Goal: Task Accomplishment & Management: Complete application form

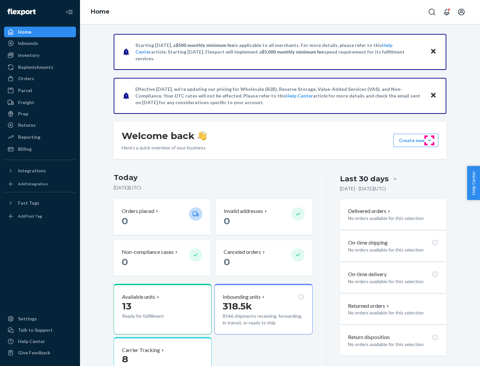
click at [429, 141] on button "Create new Create new inbound Create new order Create new product" at bounding box center [415, 140] width 45 height 13
click at [40, 43] on div "Inbounds" at bounding box center [40, 43] width 71 height 9
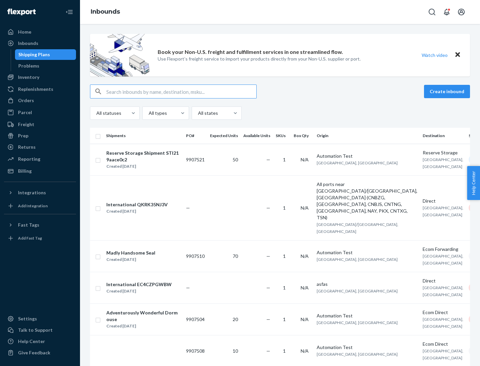
click at [448, 92] on button "Create inbound" at bounding box center [447, 91] width 46 height 13
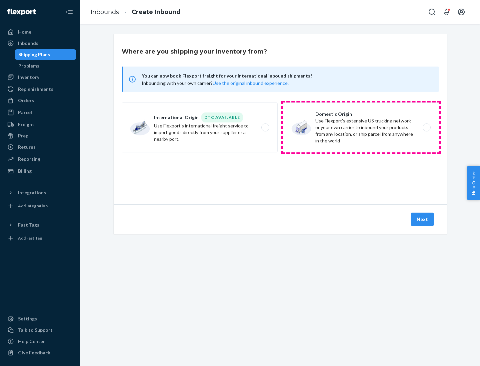
click at [361, 128] on label "Domestic Origin Use Flexport’s extensive US trucking network or your own carrie…" at bounding box center [361, 128] width 156 height 50
click at [426, 128] on input "Domestic Origin Use Flexport’s extensive US trucking network or your own carrie…" at bounding box center [428, 128] width 4 height 4
radio input "true"
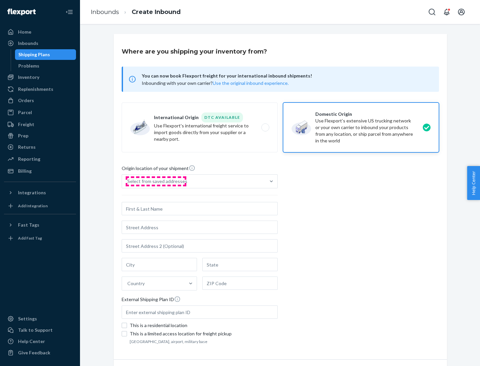
click at [156, 182] on div "Select from saved addresses" at bounding box center [157, 181] width 60 height 7
click at [128, 182] on input "Select from saved addresses" at bounding box center [127, 181] width 1 height 7
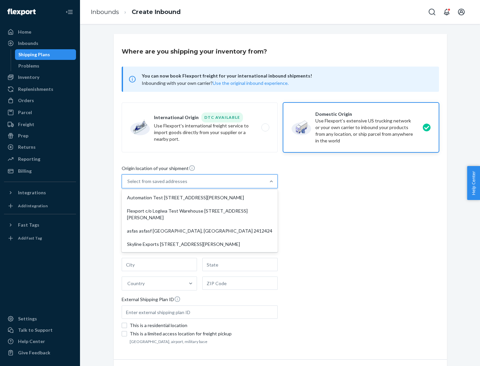
scroll to position [3, 0]
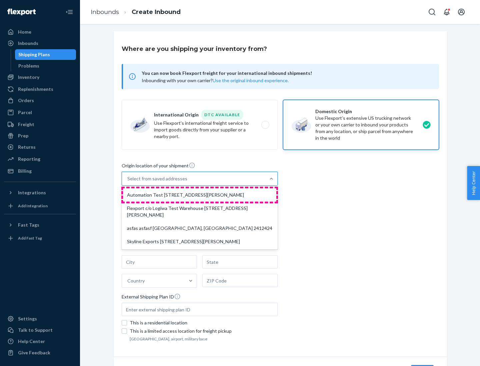
click at [200, 195] on div "Automation Test [STREET_ADDRESS][PERSON_NAME]" at bounding box center [199, 195] width 153 height 13
click at [128, 182] on input "option Automation Test [STREET_ADDRESS][PERSON_NAME] focused, 1 of 4. 4 results…" at bounding box center [127, 179] width 1 height 7
type input "Automation Test"
type input "9th Floor"
type input "[GEOGRAPHIC_DATA]"
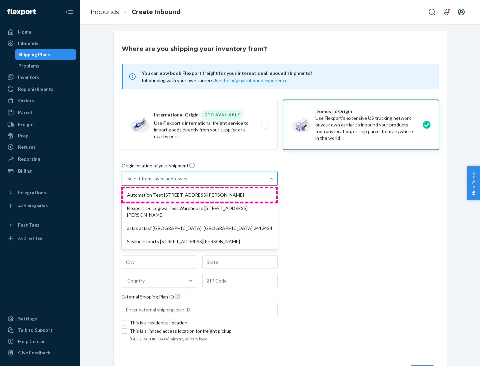
type input "CA"
type input "94104"
type input "[STREET_ADDRESS][PERSON_NAME]"
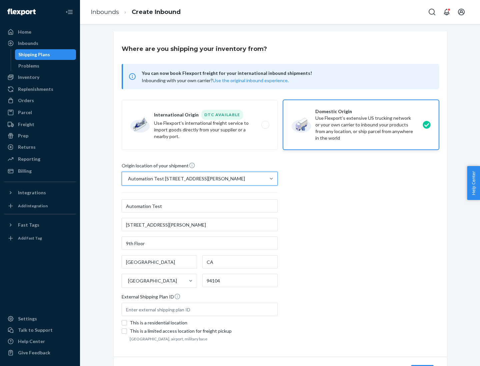
scroll to position [39, 0]
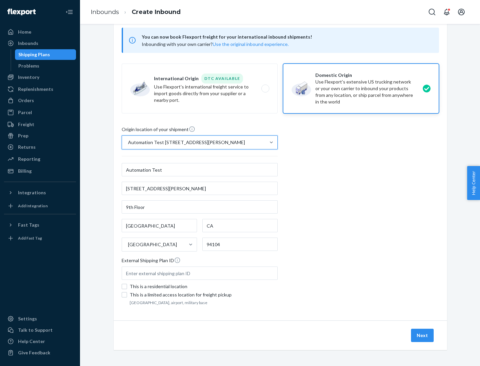
click at [422, 336] on button "Next" at bounding box center [422, 335] width 23 height 13
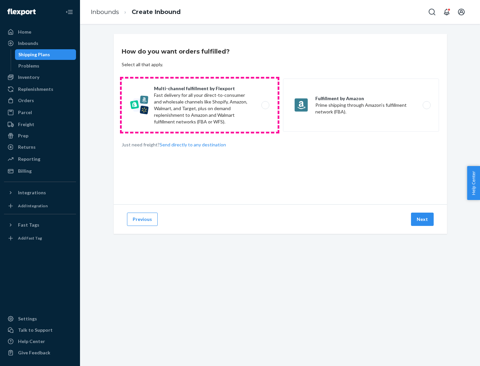
click at [200, 105] on label "Multi-channel fulfillment by Flexport Fast delivery for all your direct-to-cons…" at bounding box center [200, 105] width 156 height 53
click at [265, 105] on input "Multi-channel fulfillment by Flexport Fast delivery for all your direct-to-cons…" at bounding box center [267, 105] width 4 height 4
radio input "true"
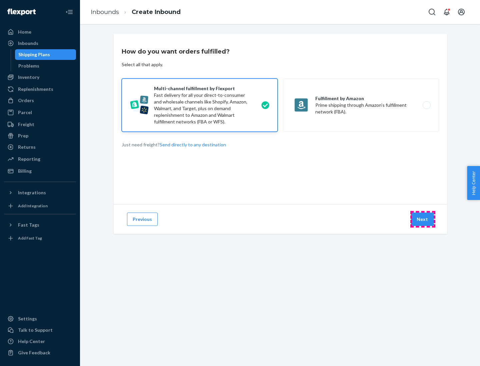
click at [422, 220] on button "Next" at bounding box center [422, 219] width 23 height 13
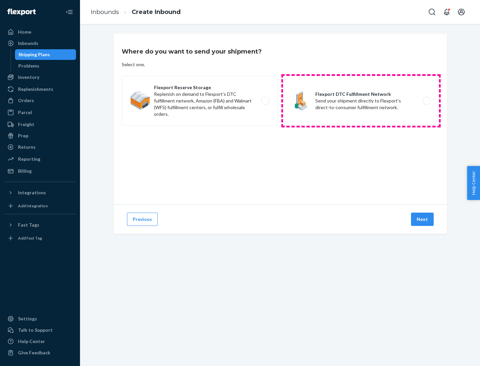
click at [361, 101] on label "Flexport DTC Fulfillment Network Send your shipment directly to Flexport's dire…" at bounding box center [361, 101] width 156 height 50
click at [426, 101] on input "Flexport DTC Fulfillment Network Send your shipment directly to Flexport's dire…" at bounding box center [428, 101] width 4 height 4
radio input "true"
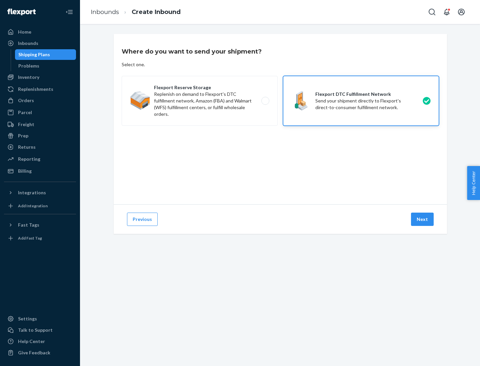
click at [422, 220] on button "Next" at bounding box center [422, 219] width 23 height 13
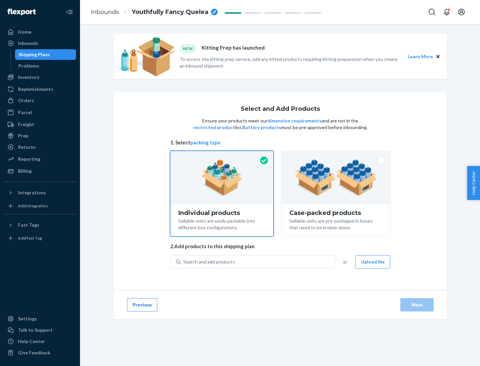
click at [336, 178] on img at bounding box center [335, 178] width 83 height 37
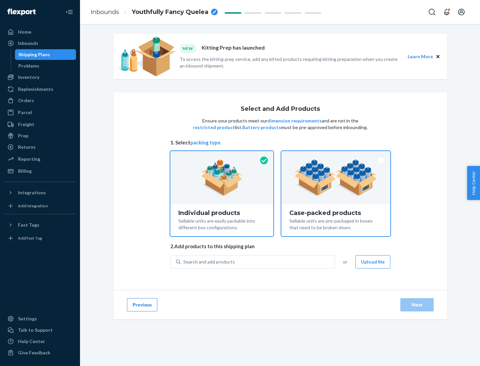
click at [336, 156] on input "Case-packed products Sellable units are pre-packaged in boxes that need to be b…" at bounding box center [335, 153] width 4 height 4
radio input "true"
radio input "false"
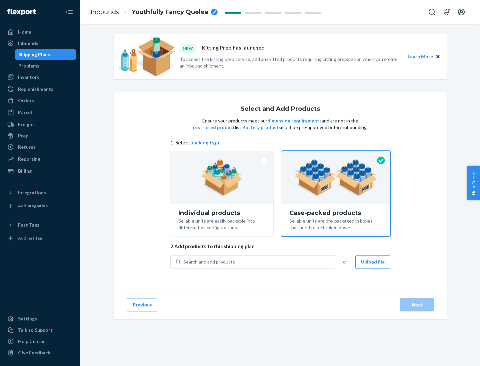
click at [258, 262] on div "Search and add products" at bounding box center [258, 262] width 154 height 12
click at [184, 262] on input "Search and add products" at bounding box center [183, 262] width 1 height 7
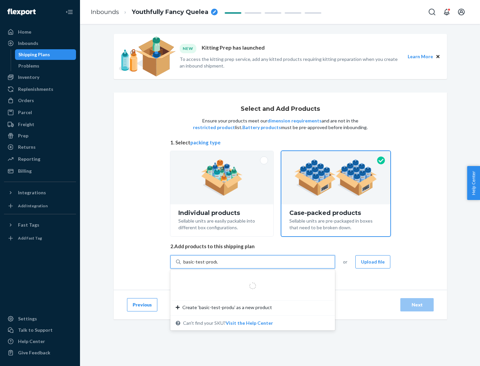
type input "basic-test-product-1"
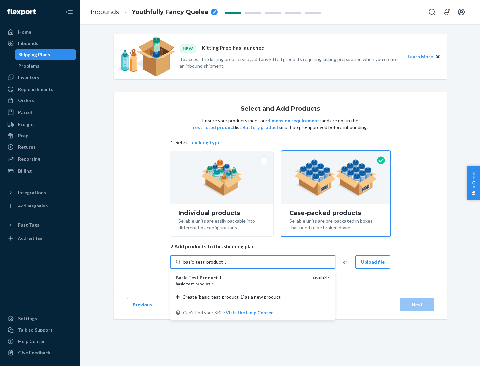
click at [241, 284] on div "basic - test - product - 1" at bounding box center [241, 284] width 130 height 6
click at [226, 265] on input "basic-test-product-1" at bounding box center [204, 262] width 43 height 7
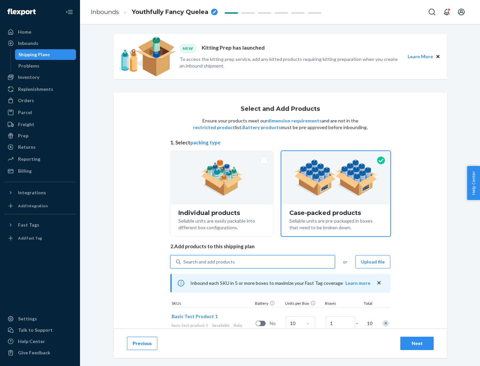
scroll to position [24, 0]
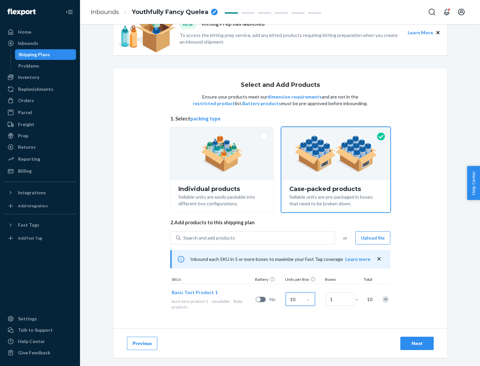
type input "10"
type input "7"
click at [417, 344] on div "Next" at bounding box center [417, 343] width 22 height 7
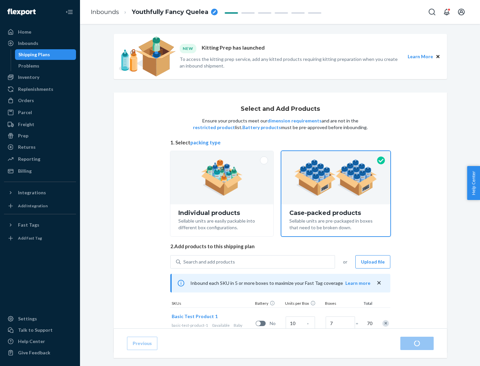
radio input "true"
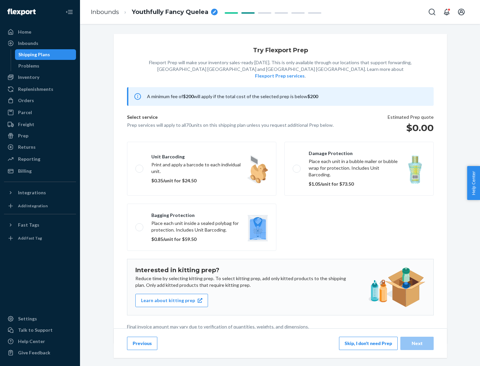
scroll to position [2, 0]
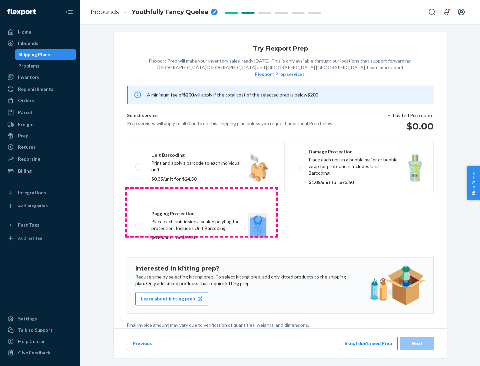
click at [202, 212] on label "Bagging protection Place each unit inside a sealed polybag for protection. Incl…" at bounding box center [201, 225] width 149 height 47
click at [140, 223] on input "Bagging protection Place each unit inside a sealed polybag for protection. Incl…" at bounding box center [137, 225] width 4 height 4
checkbox input "true"
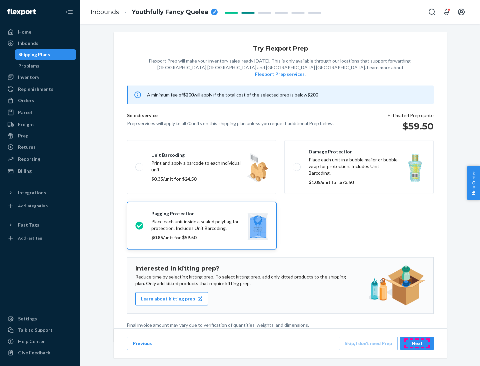
click at [417, 343] on div "Next" at bounding box center [417, 343] width 22 height 7
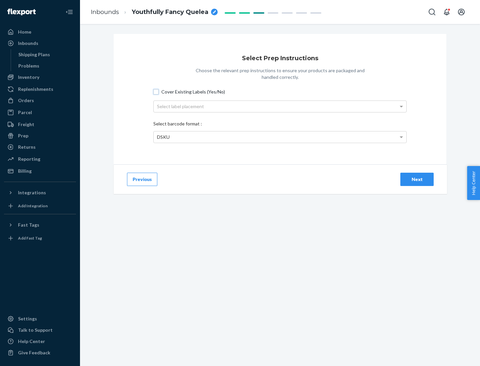
click at [156, 92] on input "Cover Existing Labels (Yes/No)" at bounding box center [155, 91] width 5 height 5
checkbox input "true"
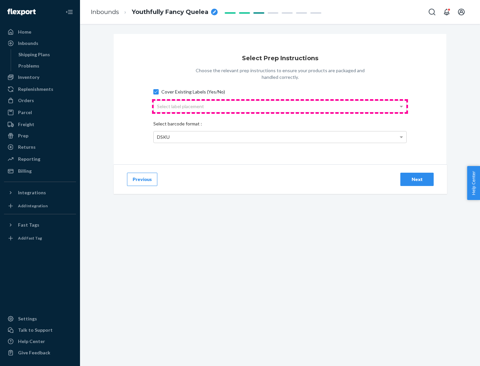
click at [280, 106] on div "Select label placement" at bounding box center [280, 106] width 252 height 11
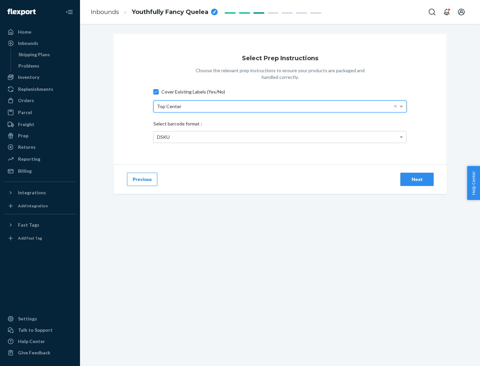
click at [280, 137] on div "DSKU" at bounding box center [280, 137] width 252 height 11
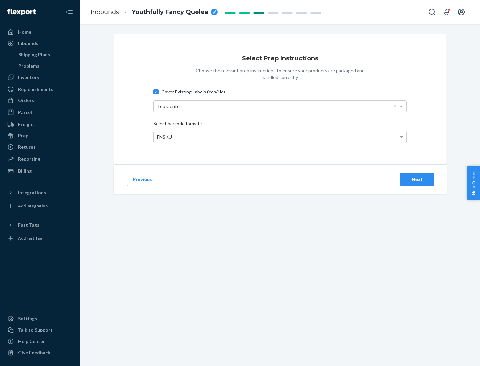
click at [417, 179] on div "Next" at bounding box center [417, 179] width 22 height 7
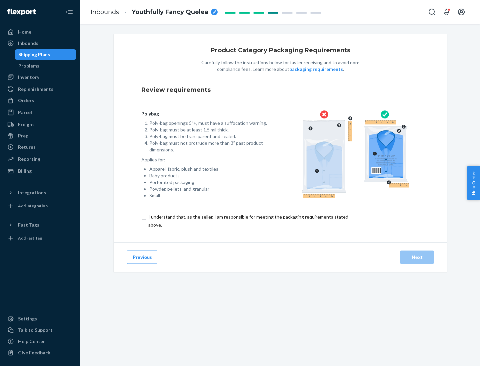
click at [247, 221] on input "checkbox" at bounding box center [251, 221] width 221 height 16
checkbox input "true"
click at [417, 257] on div "Next" at bounding box center [417, 257] width 22 height 7
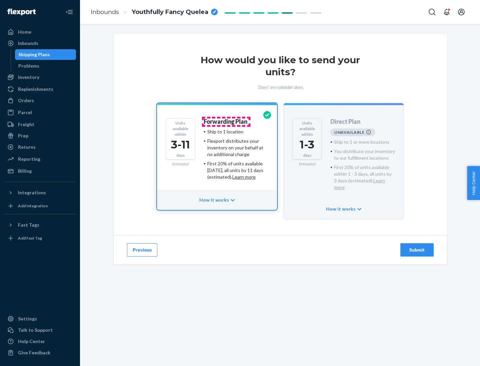
click at [226, 122] on h4 "Forwarding Plan" at bounding box center [226, 122] width 44 height 7
click at [417, 247] on div "Submit" at bounding box center [417, 250] width 22 height 7
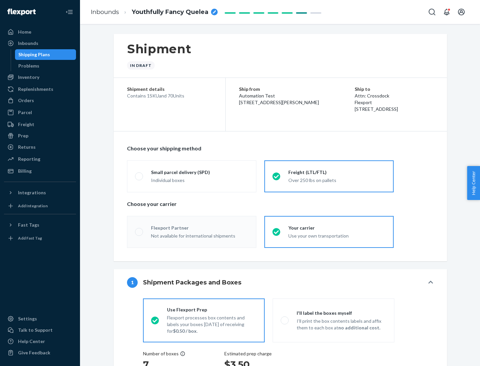
radio input "true"
radio input "false"
radio input "true"
radio input "false"
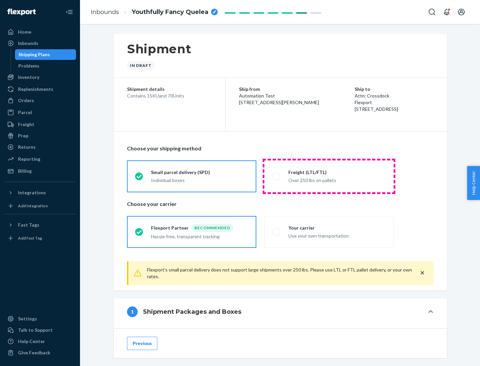
click at [329, 176] on div "Over 250 lbs on pallets" at bounding box center [336, 180] width 97 height 8
click at [276, 176] on input "Freight (LTL/FTL) Over 250 lbs on pallets" at bounding box center [274, 176] width 4 height 4
radio input "true"
radio input "false"
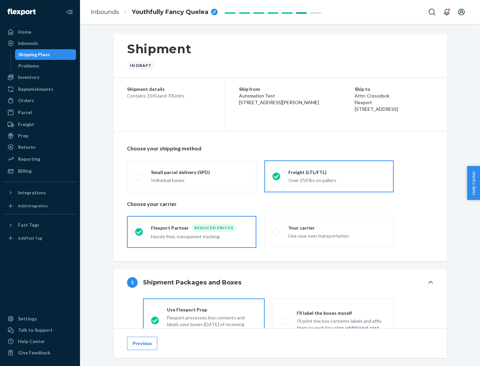
scroll to position [37, 0]
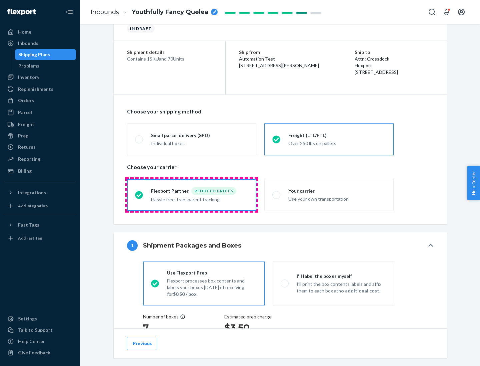
click at [192, 195] on div "Hassle free, transparent tracking" at bounding box center [199, 199] width 97 height 8
click at [139, 195] on input "Flexport Partner Reduced prices Hassle free, transparent tracking" at bounding box center [137, 195] width 4 height 4
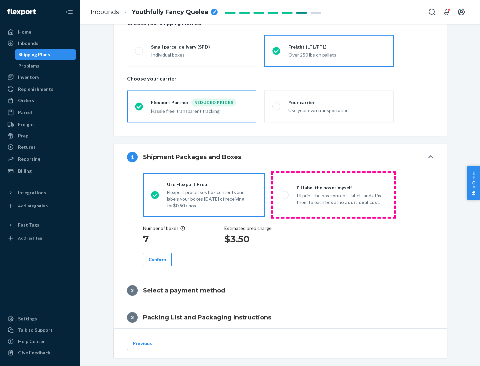
click at [333, 195] on p "I’ll print the box contents labels and affix them to each box at no additional …" at bounding box center [341, 199] width 90 height 13
click at [285, 195] on input "I'll label the boxes myself I’ll print the box contents labels and affix them t…" at bounding box center [282, 195] width 4 height 4
radio input "true"
radio input "false"
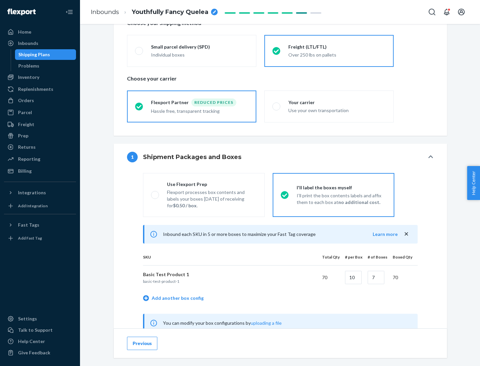
scroll to position [208, 0]
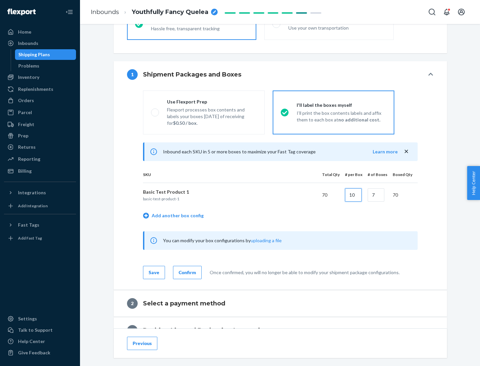
type input "10"
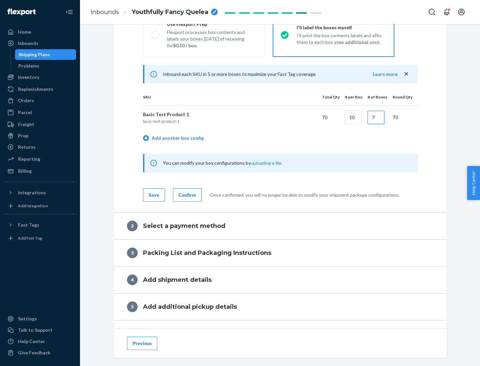
type input "7"
click at [186, 195] on div "Confirm" at bounding box center [187, 195] width 17 height 7
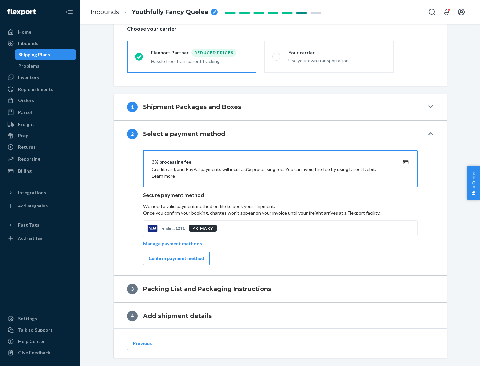
scroll to position [239, 0]
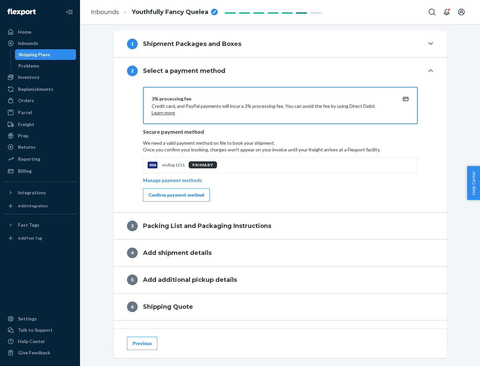
click at [176, 195] on div "Confirm payment method" at bounding box center [176, 195] width 55 height 7
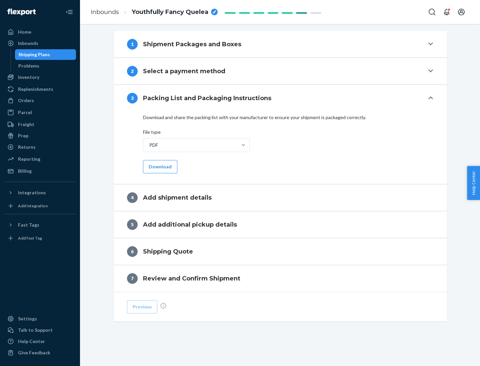
scroll to position [210, 0]
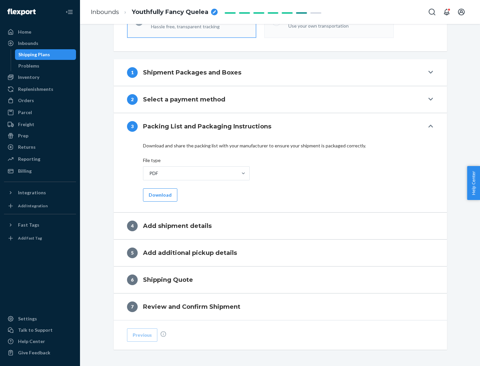
click at [159, 195] on button "Download" at bounding box center [160, 195] width 34 height 13
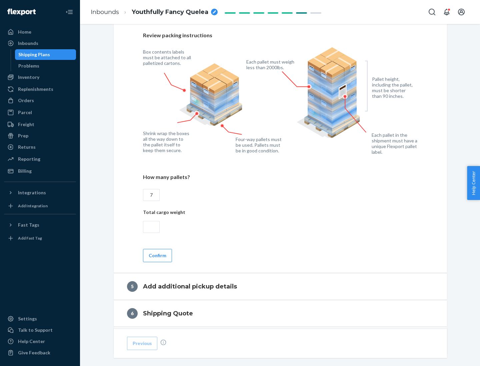
scroll to position [432, 0]
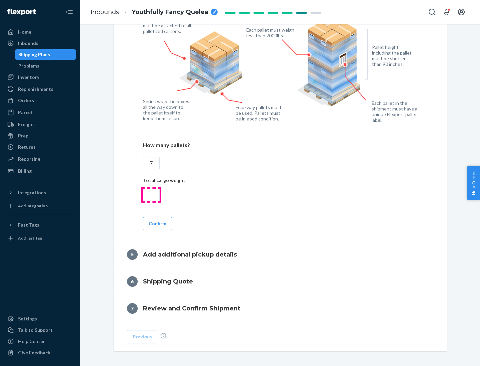
type input "7"
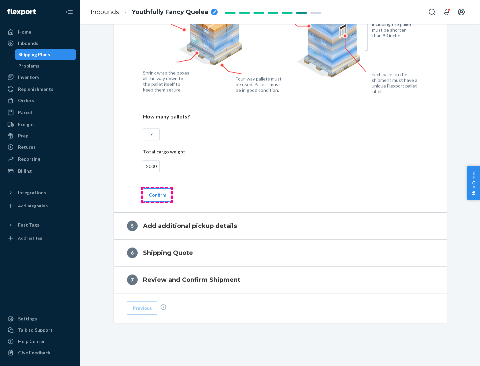
type input "2000"
click at [157, 195] on button "Confirm" at bounding box center [157, 195] width 29 height 13
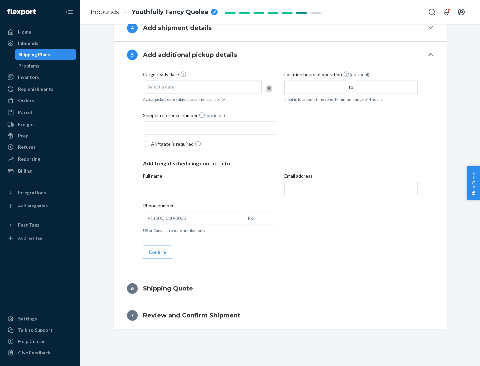
scroll to position [228, 0]
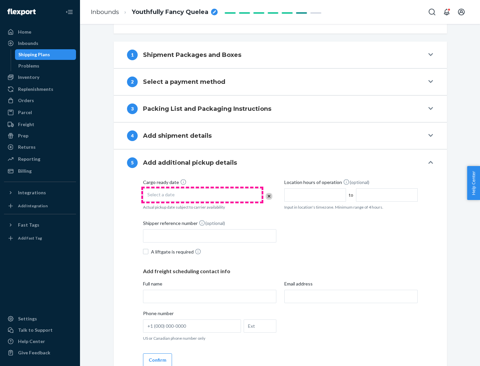
click at [202, 195] on div "Select a date" at bounding box center [202, 195] width 119 height 13
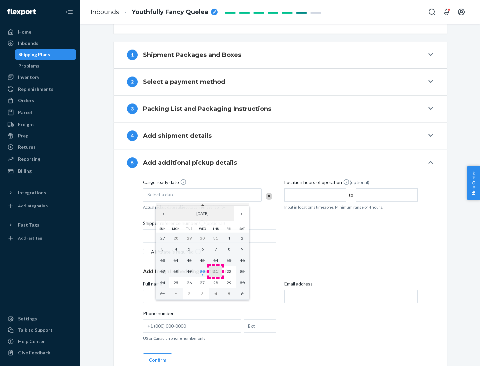
click at [216, 271] on abbr "21" at bounding box center [215, 271] width 5 height 5
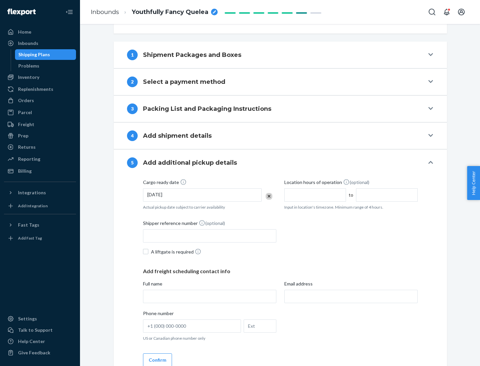
scroll to position [329, 0]
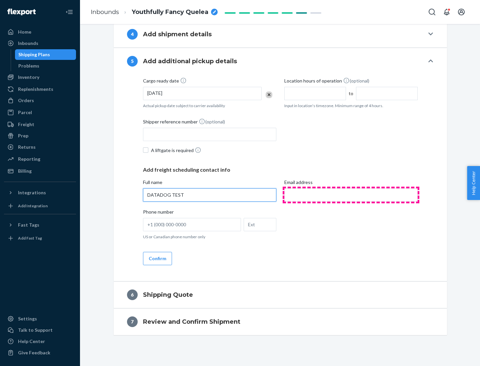
type input "DATADOG TEST"
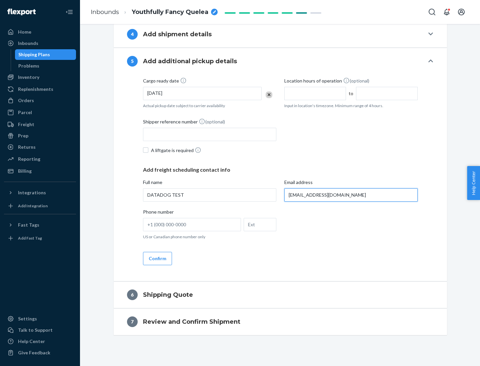
scroll to position [336, 0]
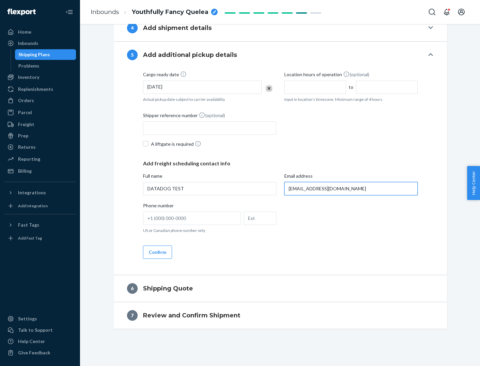
type input "[EMAIL_ADDRESS][DOMAIN_NAME]"
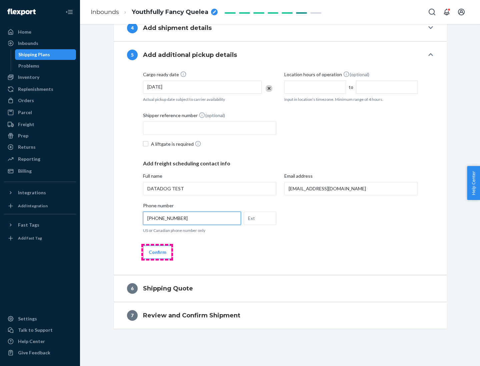
type input "[PHONE_NUMBER]"
click at [157, 252] on button "Confirm" at bounding box center [157, 252] width 29 height 13
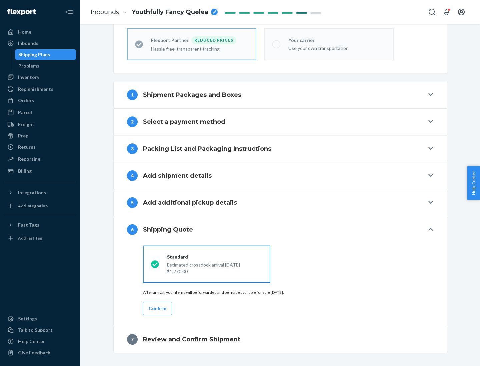
scroll to position [212, 0]
